Goal: Obtain resource: Download file/media

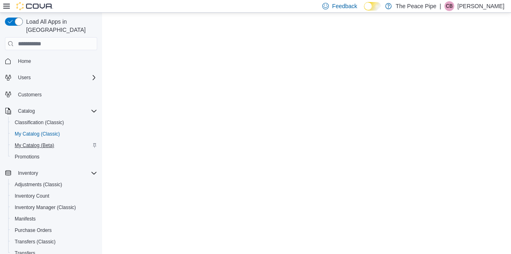
select select "**********"
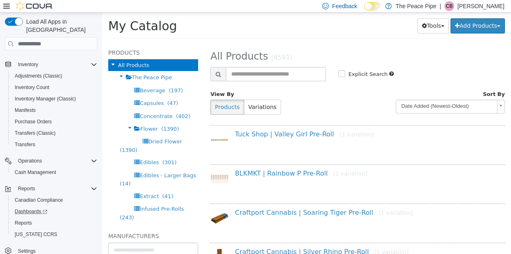
scroll to position [109, 0]
click at [30, 220] on span "Reports" at bounding box center [23, 223] width 17 height 7
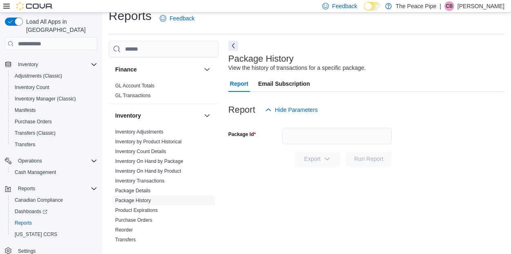
scroll to position [217, 0]
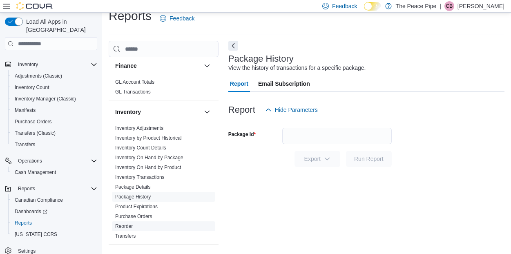
click at [126, 225] on link "Reorder" at bounding box center [124, 226] width 18 height 6
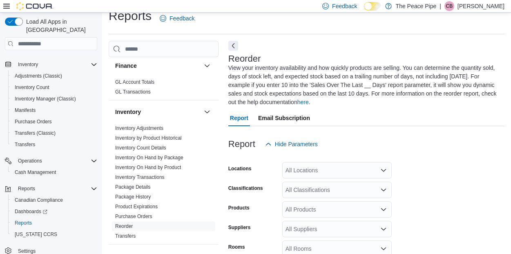
scroll to position [53, 0]
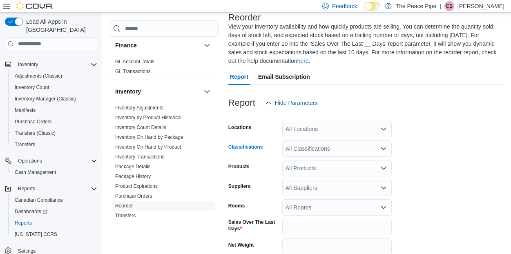
click at [326, 147] on div "All Classifications" at bounding box center [336, 149] width 109 height 16
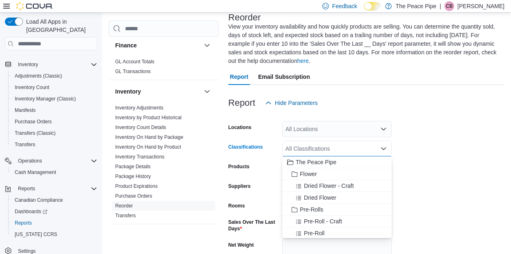
click at [398, 141] on form "Locations All Locations Classifications All Classifications Combo box. Selected…" at bounding box center [366, 212] width 276 height 202
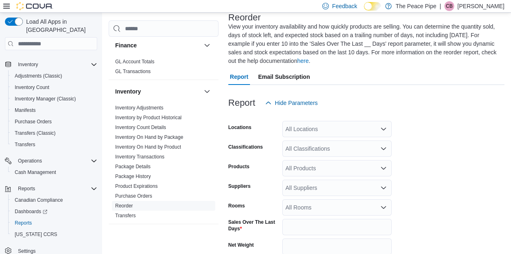
click at [341, 193] on div "All Suppliers" at bounding box center [336, 188] width 109 height 16
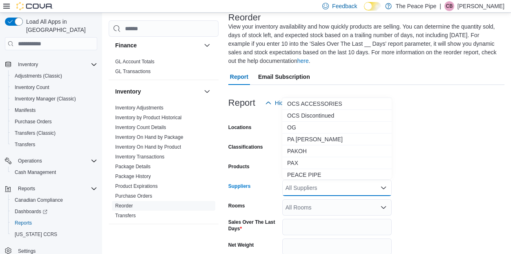
scroll to position [1156, 0]
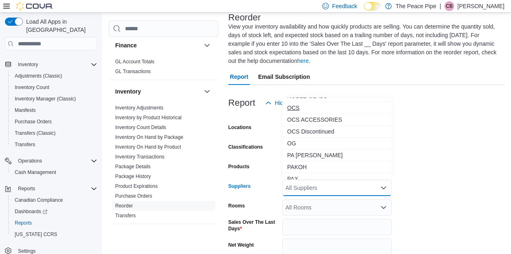
click at [303, 109] on span "OCS" at bounding box center [337, 108] width 100 height 8
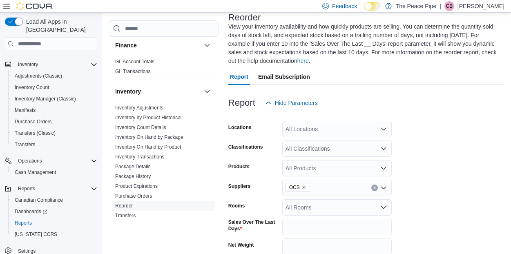
click at [446, 178] on form "Locations All Locations Classifications All Classifications Products All Produc…" at bounding box center [366, 212] width 276 height 202
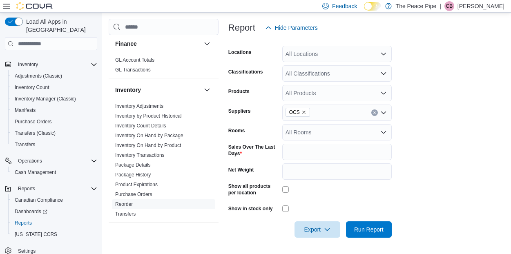
scroll to position [127, 0]
click at [316, 59] on div "All Locations" at bounding box center [336, 54] width 109 height 16
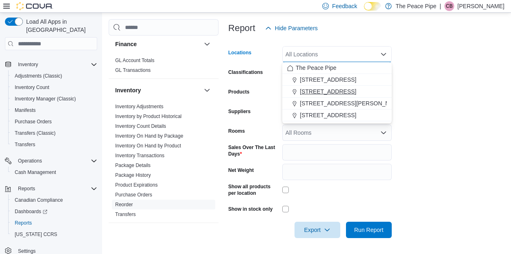
click at [317, 95] on span "[STREET_ADDRESS]" at bounding box center [328, 91] width 56 height 8
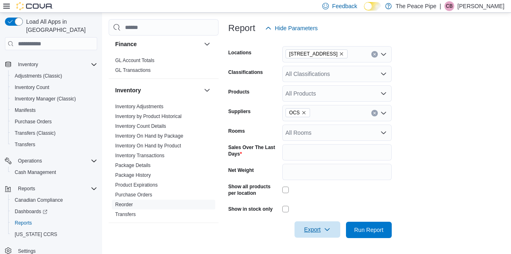
click at [314, 230] on span "Export" at bounding box center [317, 229] width 36 height 16
click at [317, 183] on span "Export to Excel" at bounding box center [318, 180] width 37 height 7
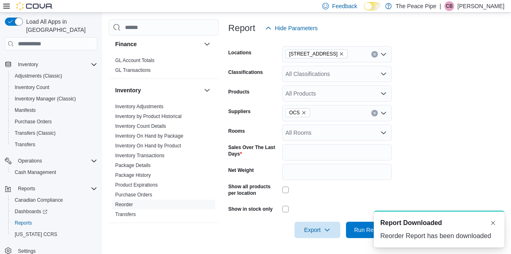
scroll to position [0, 0]
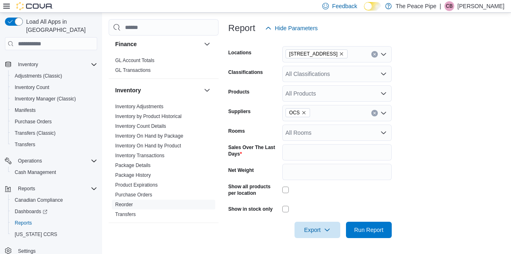
click at [375, 112] on icon "Clear input" at bounding box center [374, 113] width 2 height 2
click at [408, 205] on form "Locations [STREET_ADDRESS] Classifications All Classifications Products All Pro…" at bounding box center [366, 137] width 276 height 202
click at [313, 228] on span "Export" at bounding box center [317, 229] width 36 height 16
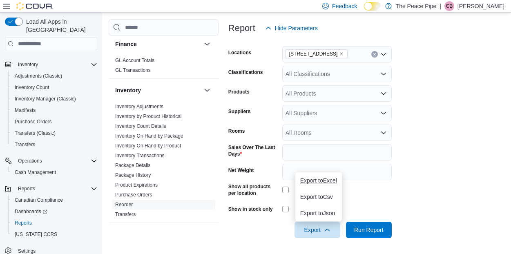
click at [320, 180] on span "Export to Excel" at bounding box center [318, 180] width 37 height 7
